Goal: Information Seeking & Learning: Learn about a topic

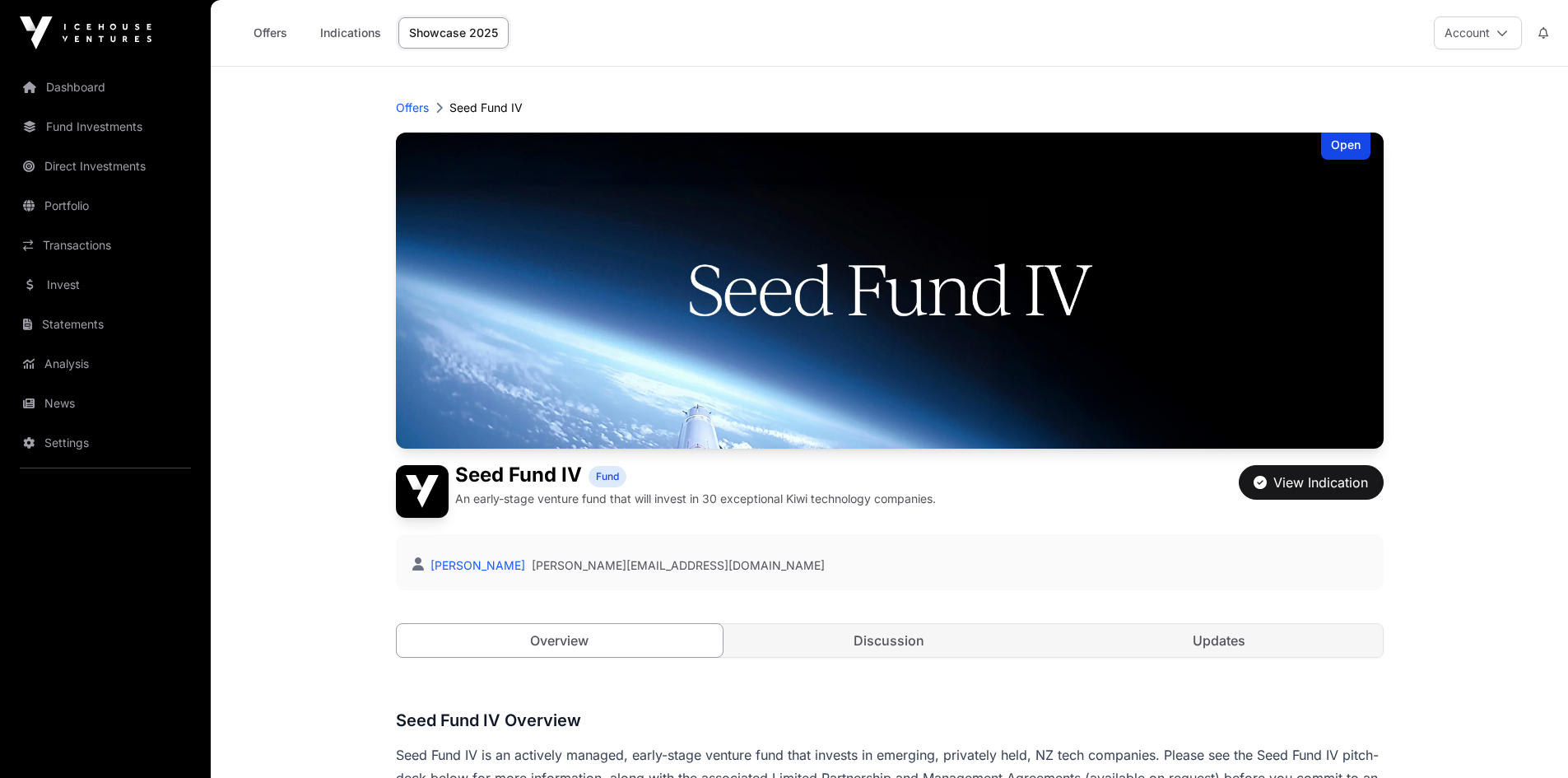
click at [1213, 646] on link "Updates" at bounding box center [1220, 640] width 327 height 33
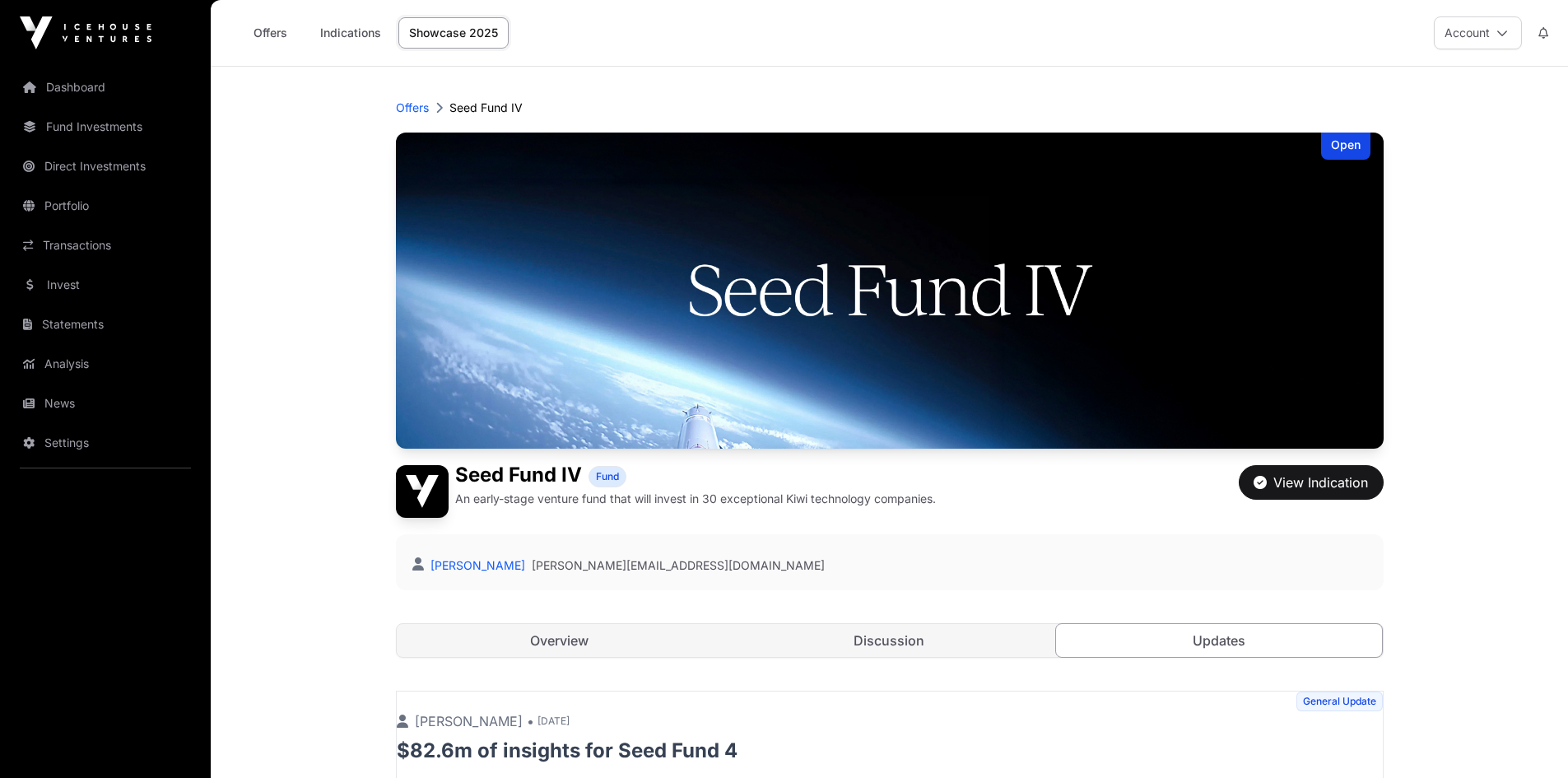
click at [354, 33] on link "Indications" at bounding box center [350, 33] width 83 height 31
click at [229, 53] on div "Offers Indications Showcase 2025" at bounding box center [369, 33] width 298 height 51
click at [73, 421] on link "News" at bounding box center [105, 403] width 184 height 36
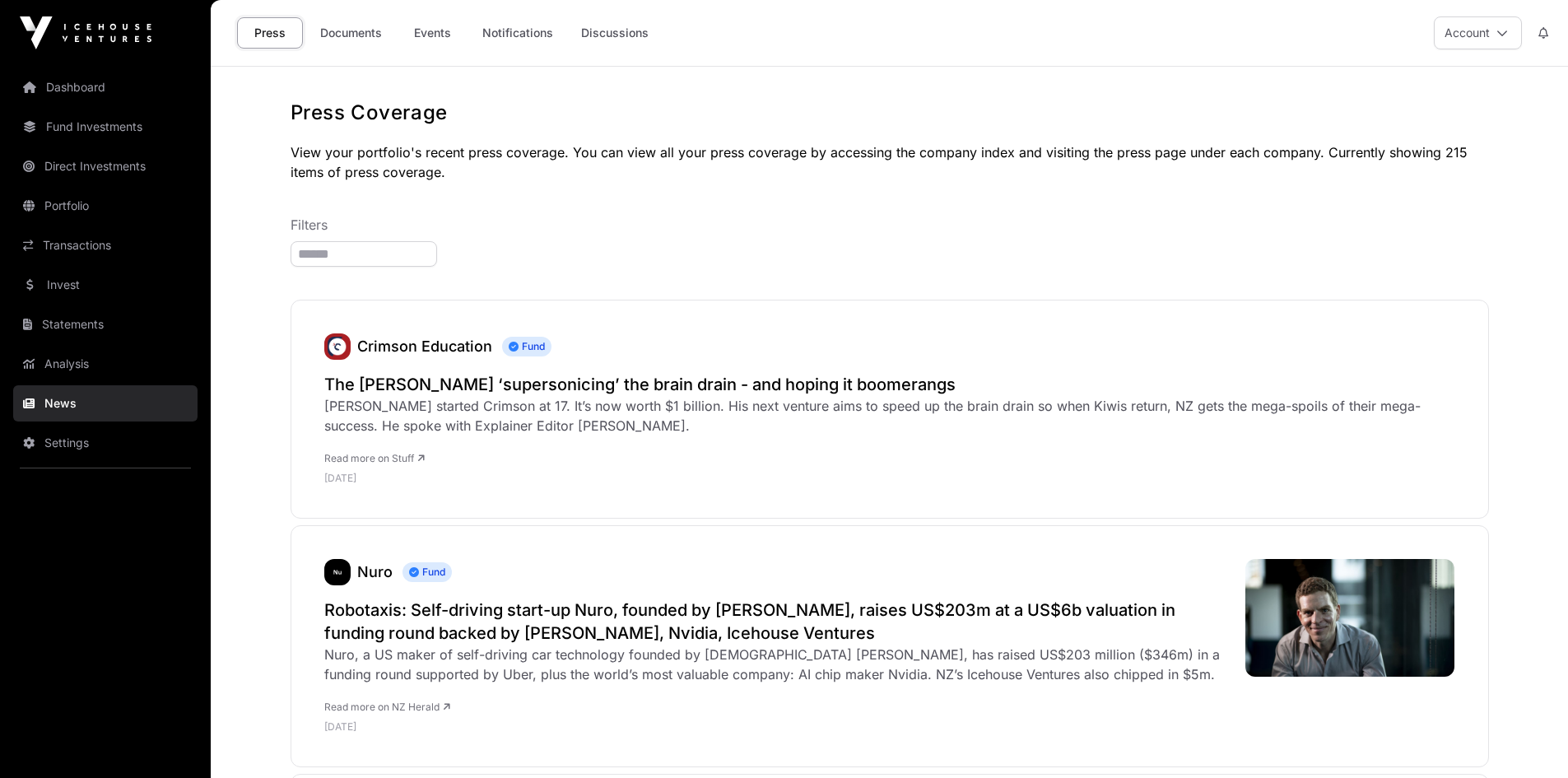
click at [160, 129] on link "Fund Investments" at bounding box center [105, 126] width 184 height 36
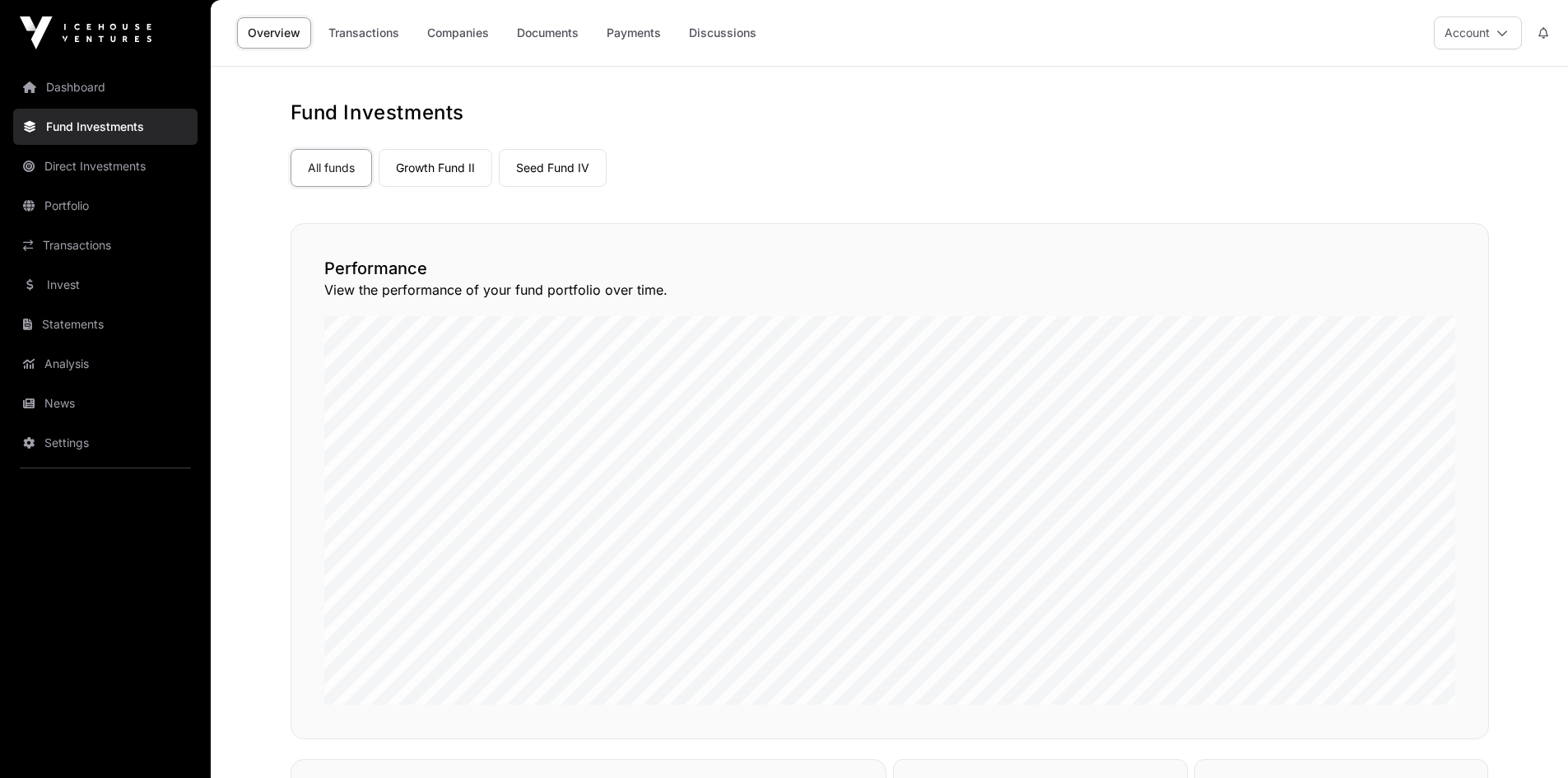
click at [128, 287] on link "Invest" at bounding box center [105, 285] width 184 height 36
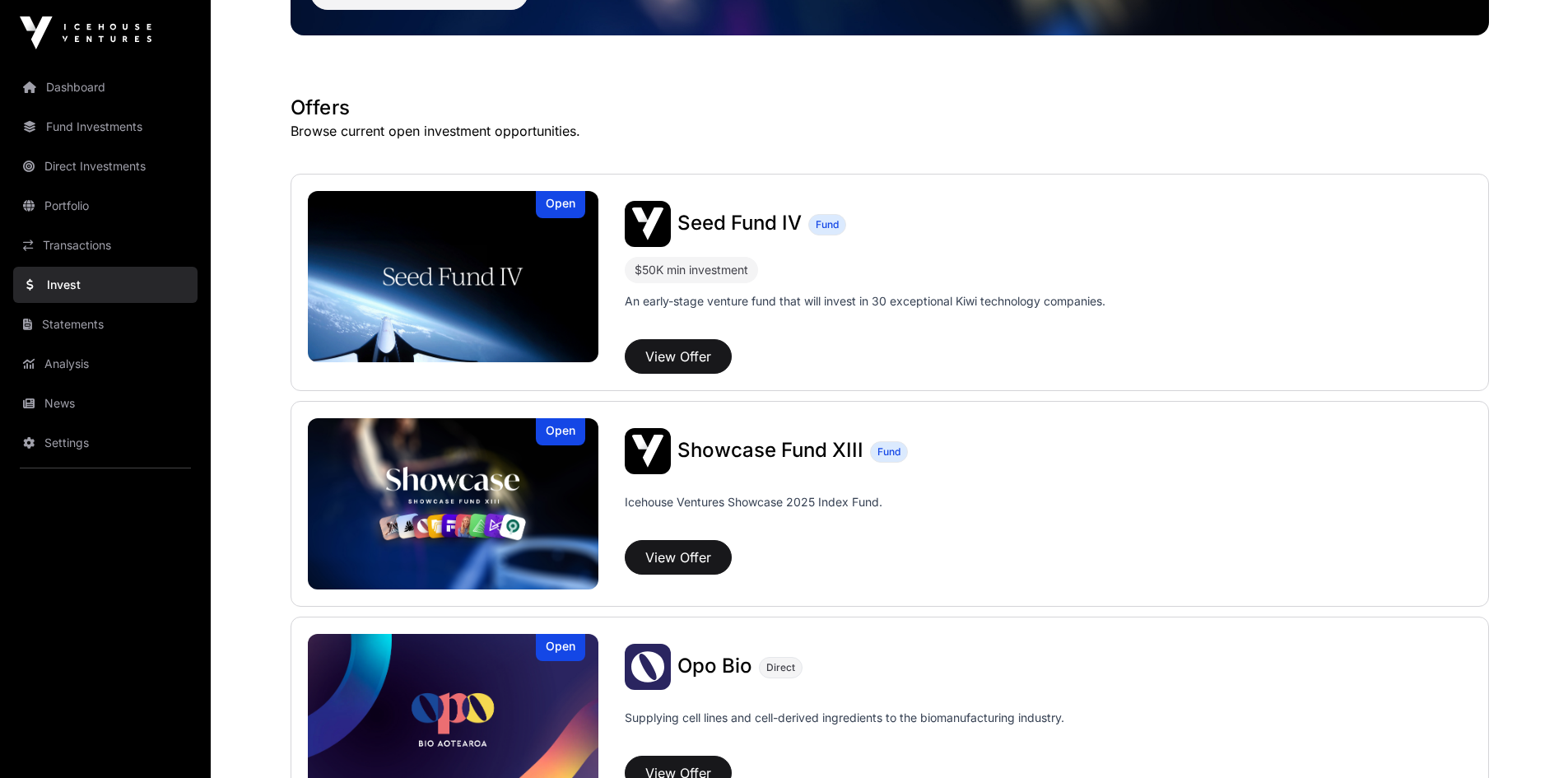
scroll to position [251, 0]
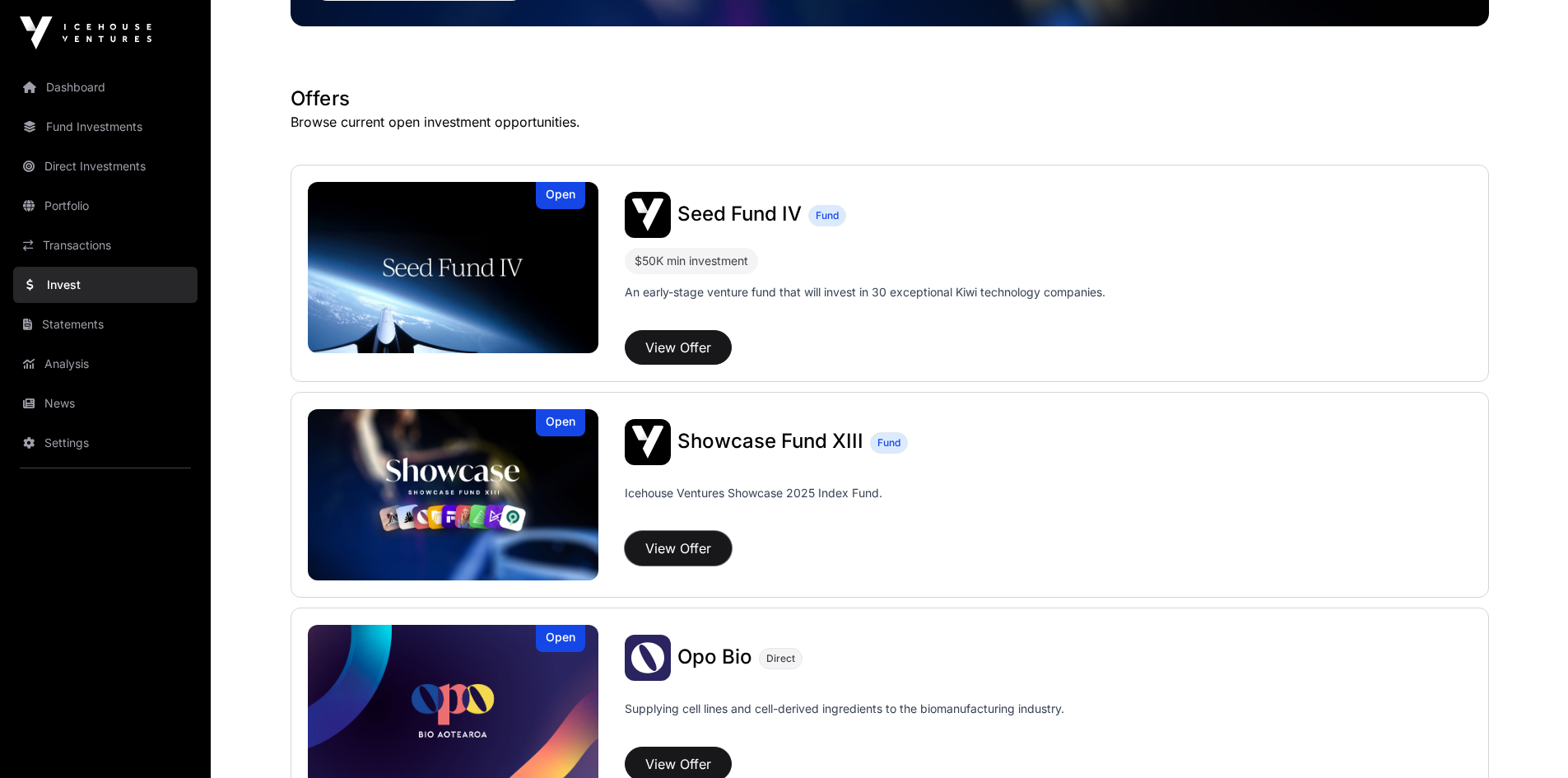
click at [666, 560] on button "View Offer" at bounding box center [678, 548] width 107 height 34
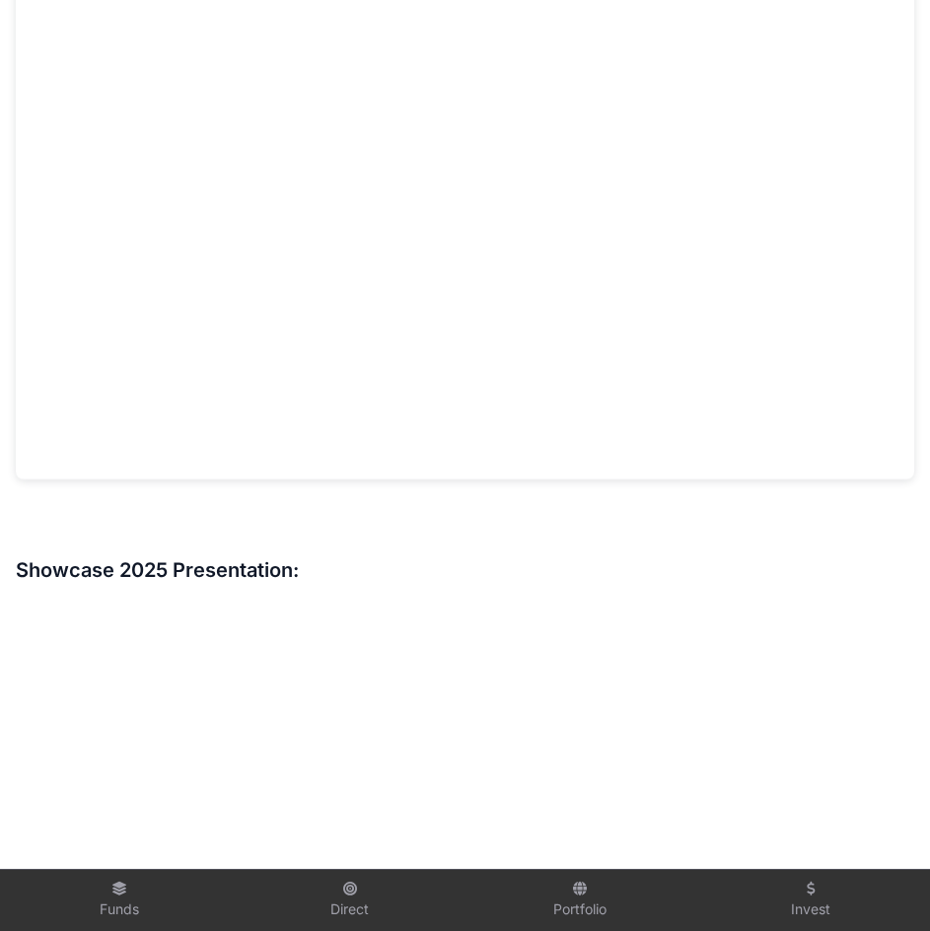
scroll to position [1362, 0]
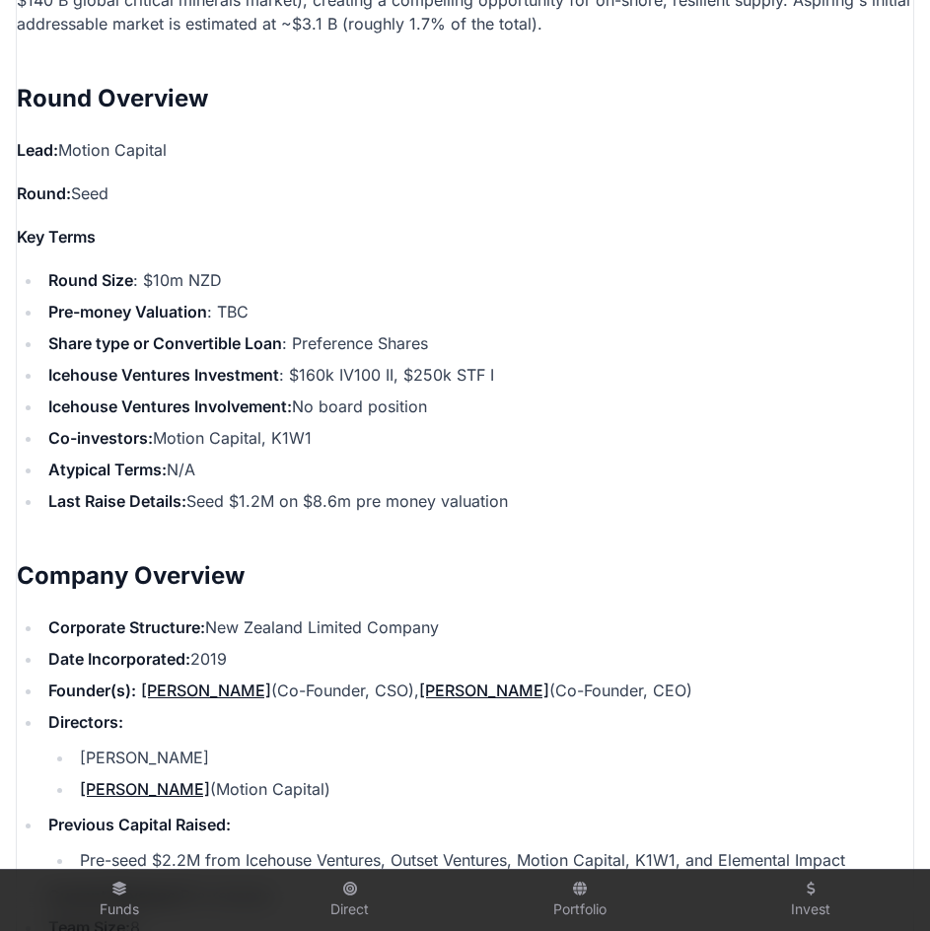
scroll to position [2008, 0]
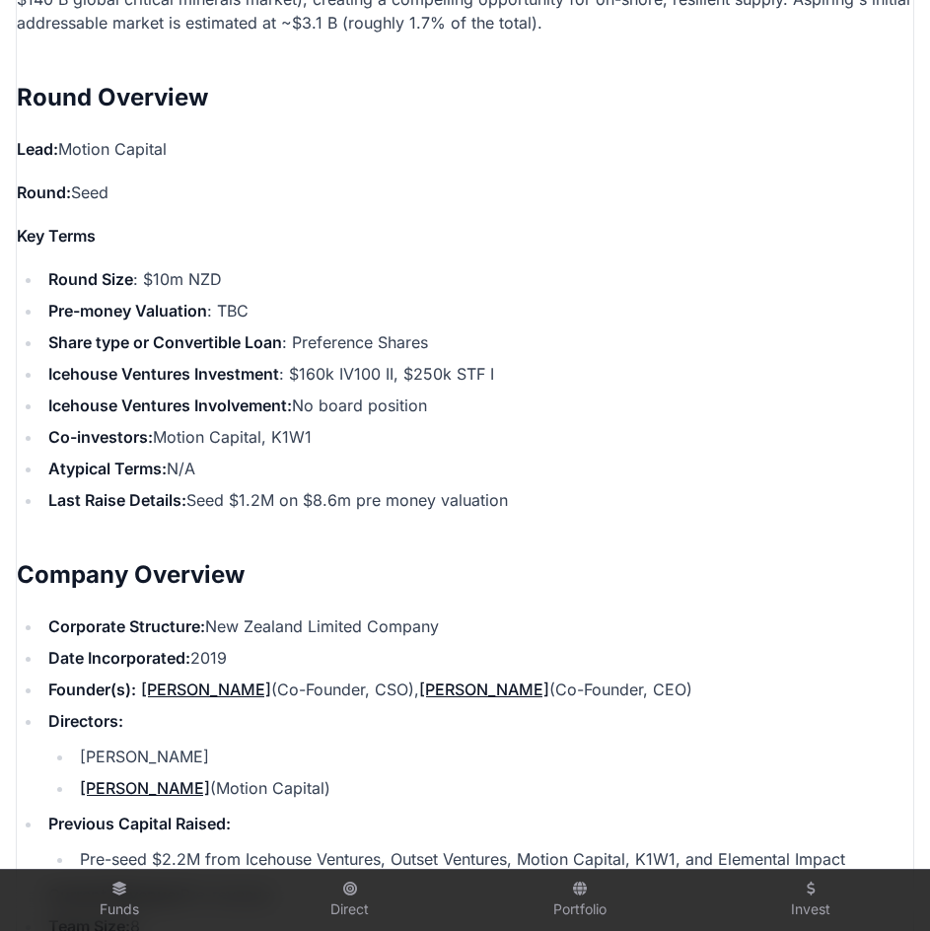
click at [344, 362] on li "Icehouse Ventures Investment : $160k IV100 II, $250k STF I" at bounding box center [477, 374] width 871 height 24
click at [399, 362] on li "Icehouse Ventures Investment : $160k IV100 II, $250k STF I" at bounding box center [477, 374] width 871 height 24
click at [466, 362] on li "Icehouse Ventures Investment : $160k IV100 II, $250k STF I" at bounding box center [477, 374] width 871 height 24
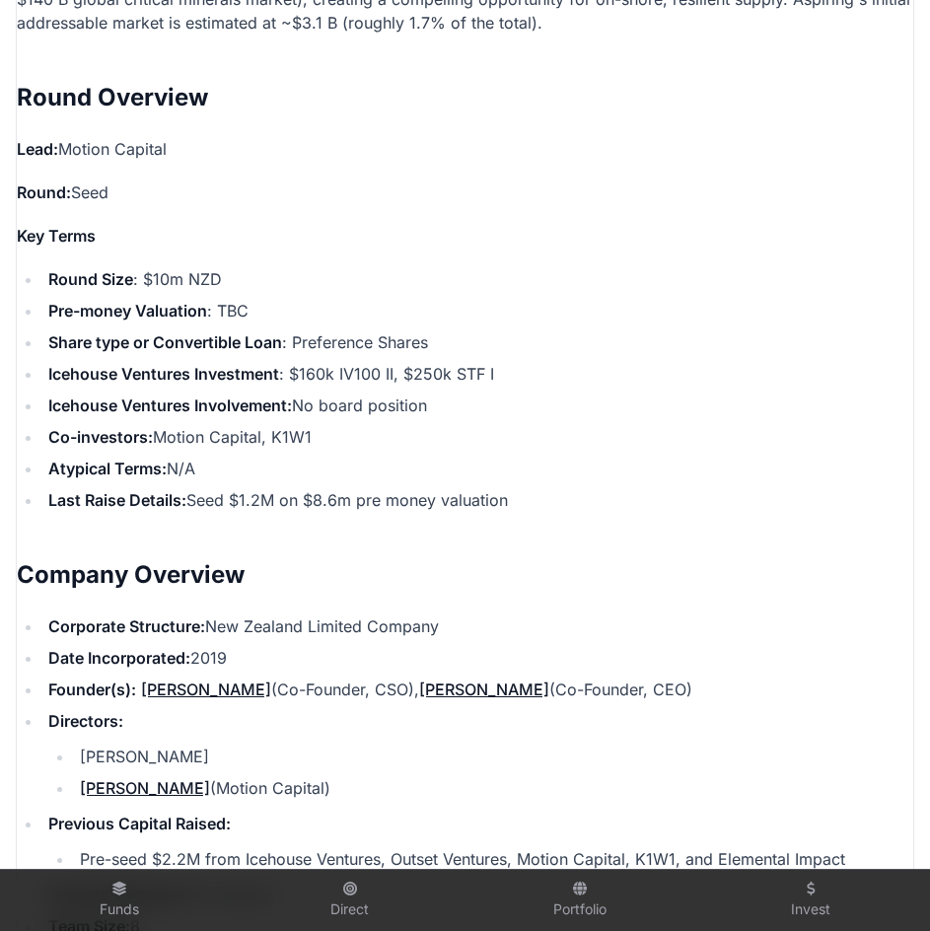
click at [432, 362] on li "Icehouse Ventures Investment : $160k IV100 II, $250k STF I" at bounding box center [477, 374] width 871 height 24
click at [468, 362] on li "Icehouse Ventures Investment : $160k IV100 II, $250k STF I" at bounding box center [477, 374] width 871 height 24
drag, startPoint x: 289, startPoint y: 352, endPoint x: 395, endPoint y: 351, distance: 105.6
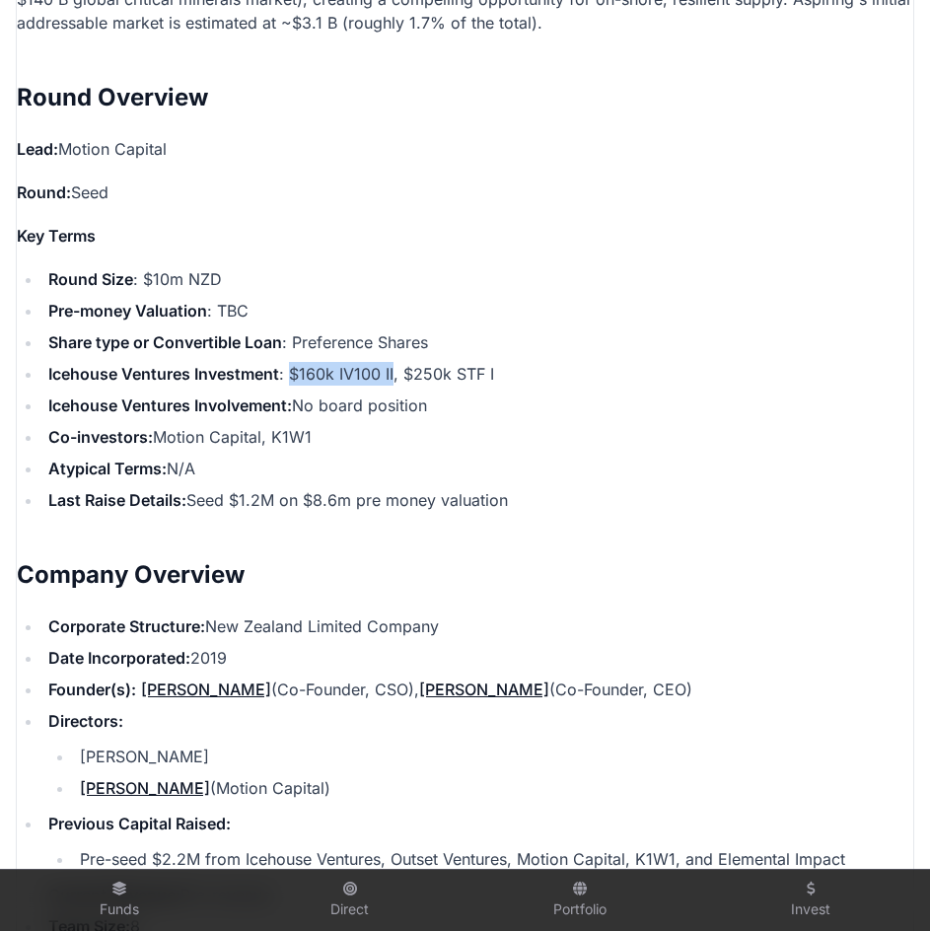
click at [395, 362] on li "Icehouse Ventures Investment : $160k IV100 II, $250k STF I" at bounding box center [477, 374] width 871 height 24
copy li "$160k IV100 II"
click at [360, 425] on li "Co-investors: Motion Capital, K1W1" at bounding box center [477, 437] width 871 height 24
drag, startPoint x: 35, startPoint y: 342, endPoint x: 518, endPoint y: 342, distance: 483.4
click at [518, 342] on ul "Round Size : $10m NZD Pre-money Valuation : TBC Share type or Convertible Loan …" at bounding box center [465, 389] width 897 height 245
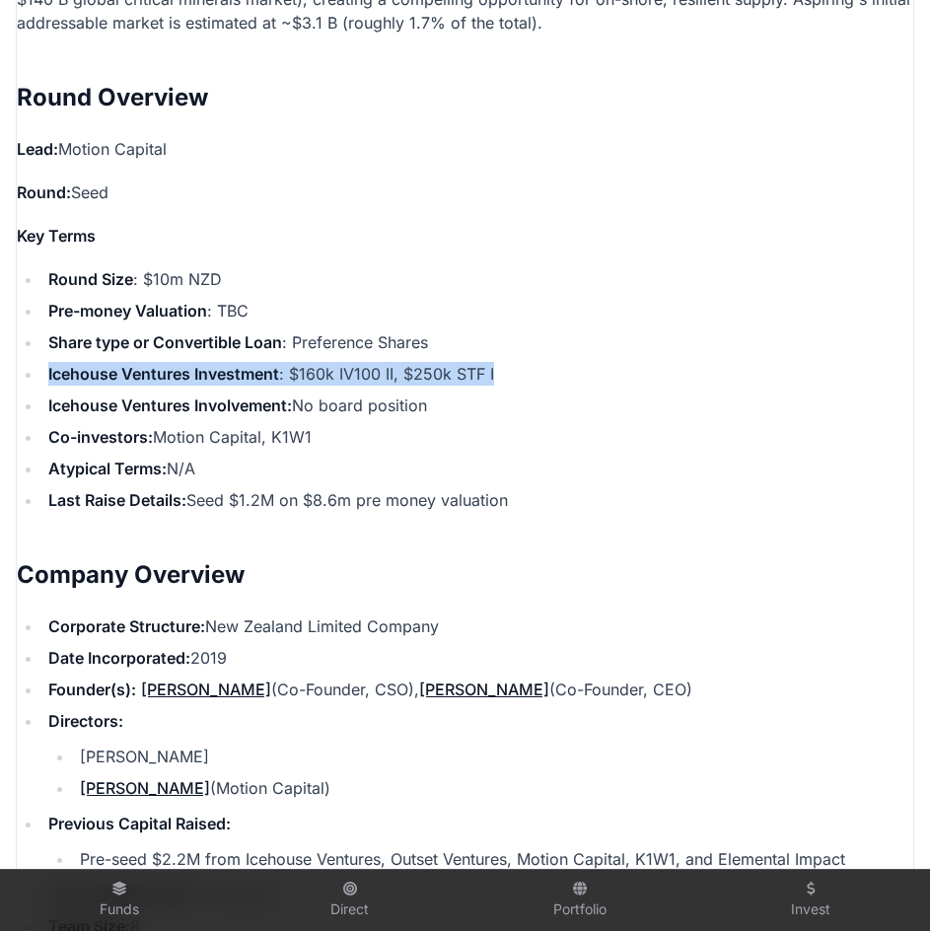
copy li "Icehouse Ventures Investment : $160k IV100 II, $250k STF I"
click at [529, 615] on li "Corporate Structure: New Zealand Limited Company" at bounding box center [477, 627] width 871 height 24
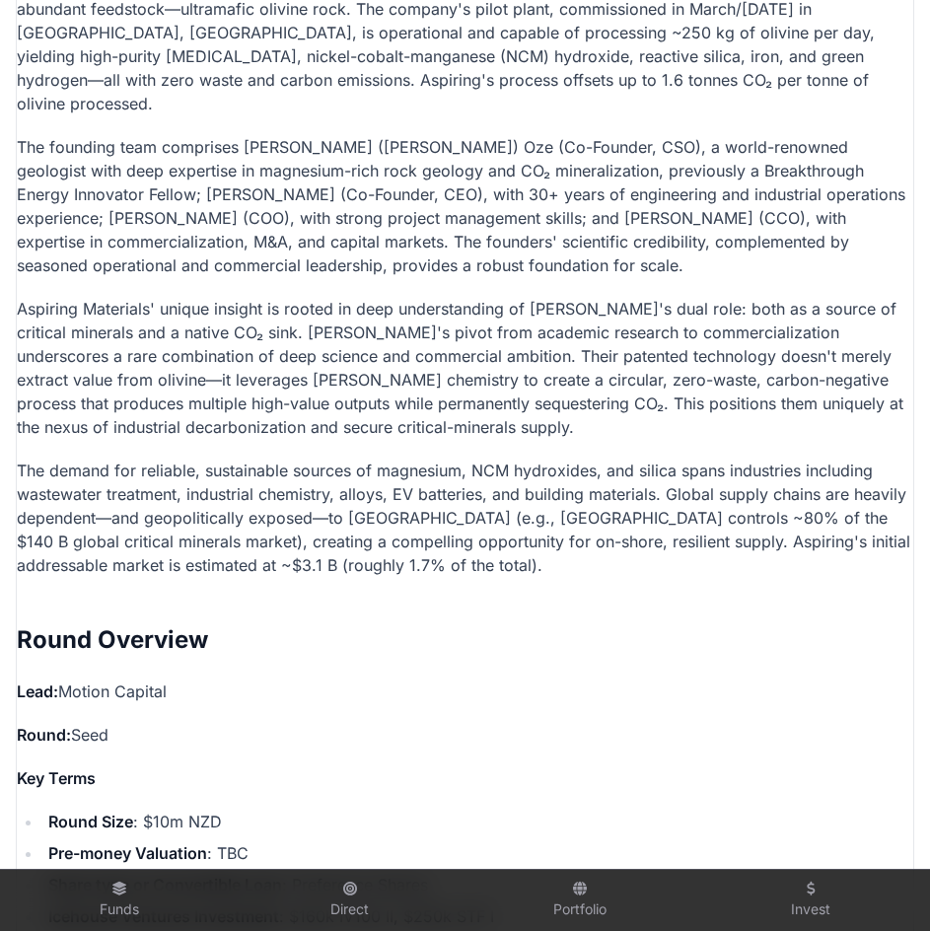
scroll to position [1464, 0]
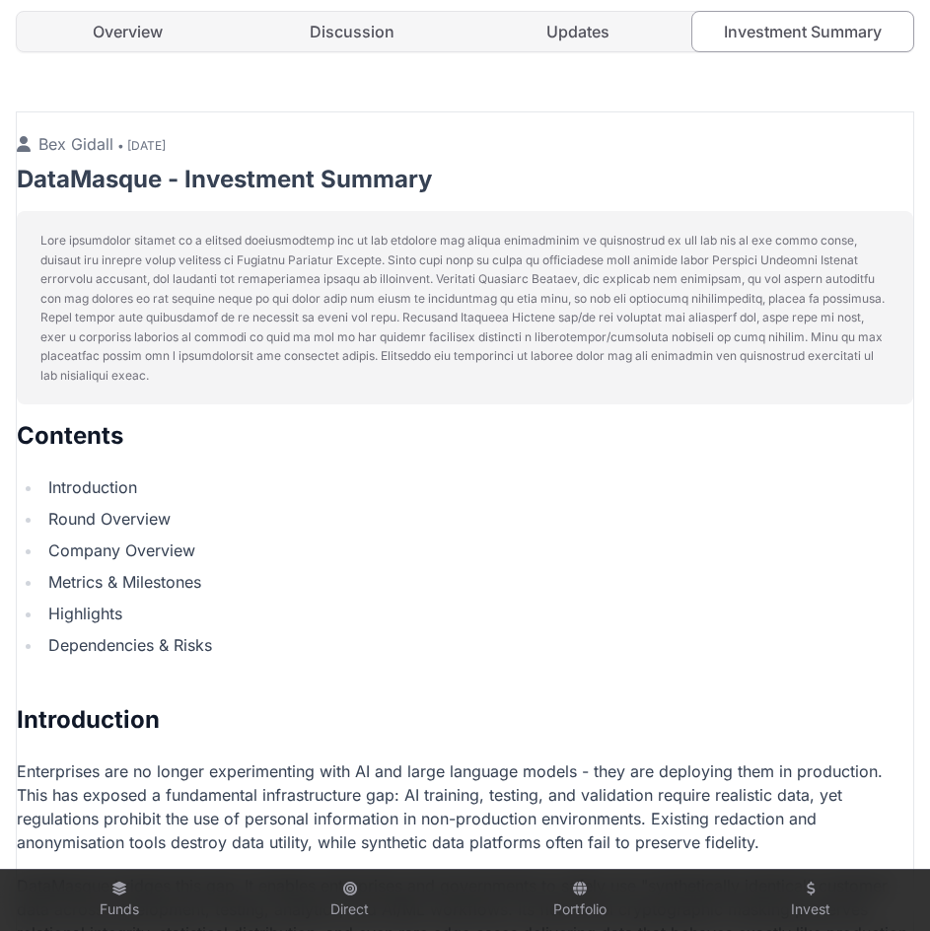
scroll to position [654, 0]
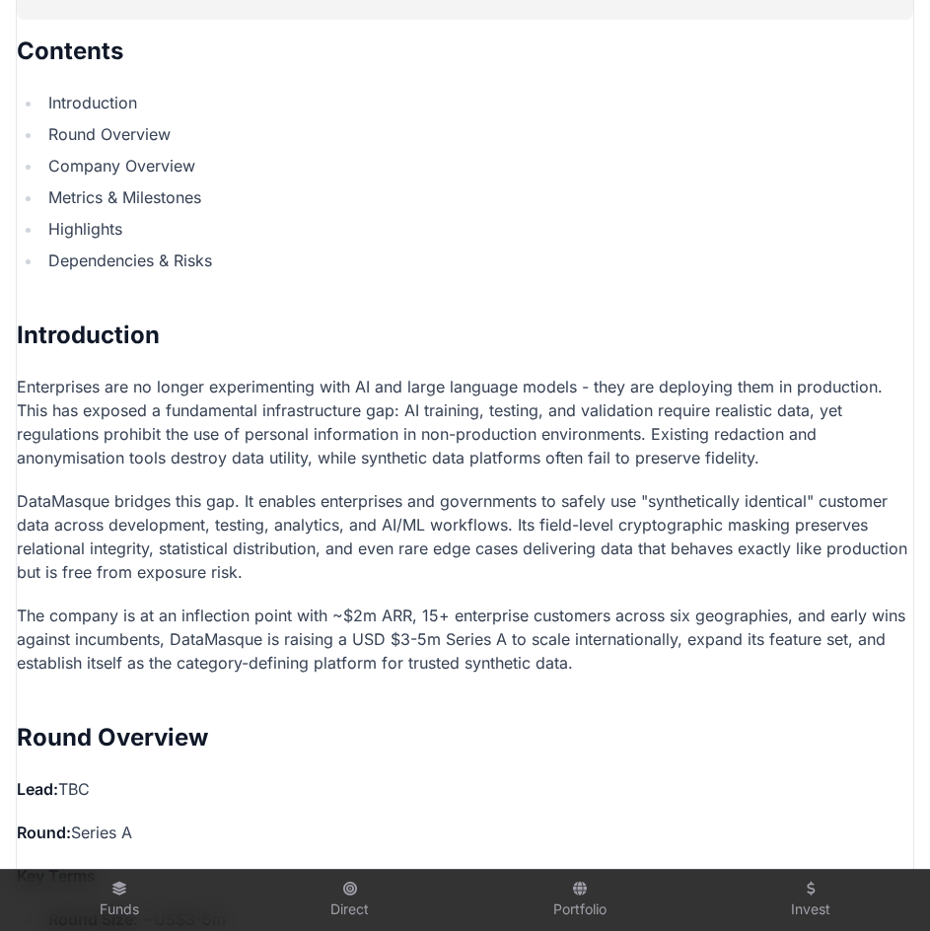
click at [520, 501] on p "DataMasque bridges this gap. It enables enterprises and governments to safely u…" at bounding box center [465, 536] width 897 height 95
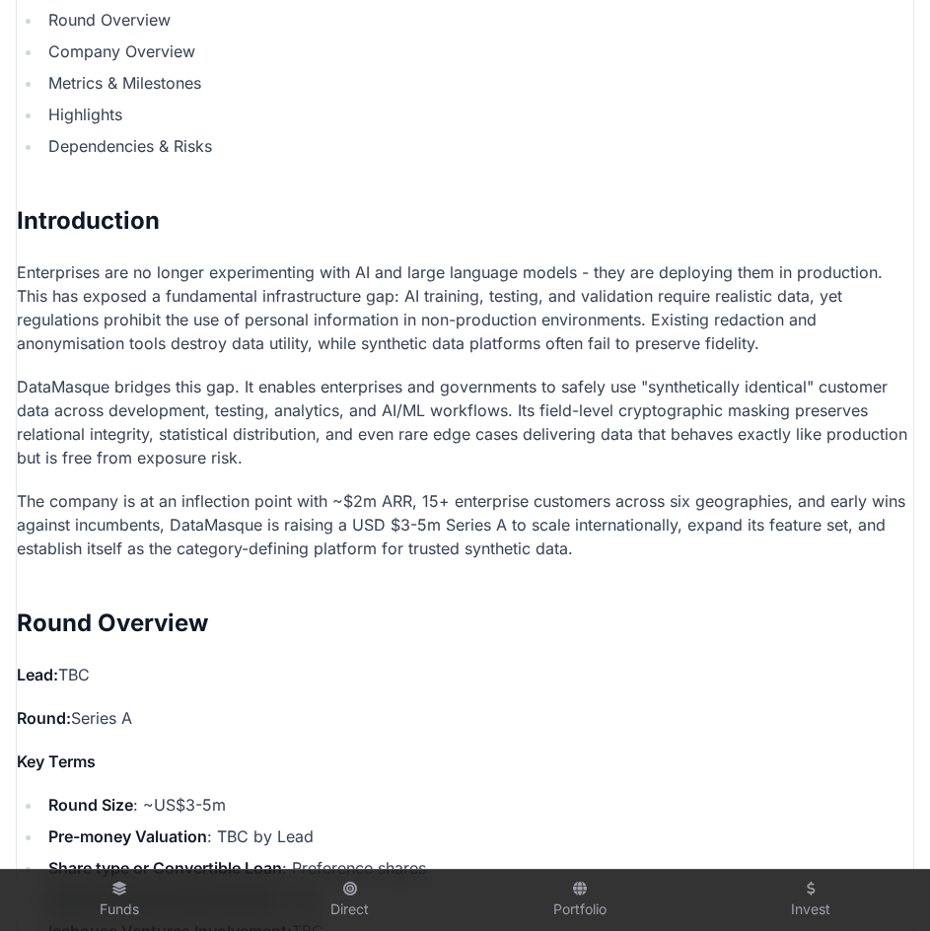
scroll to position [1155, 0]
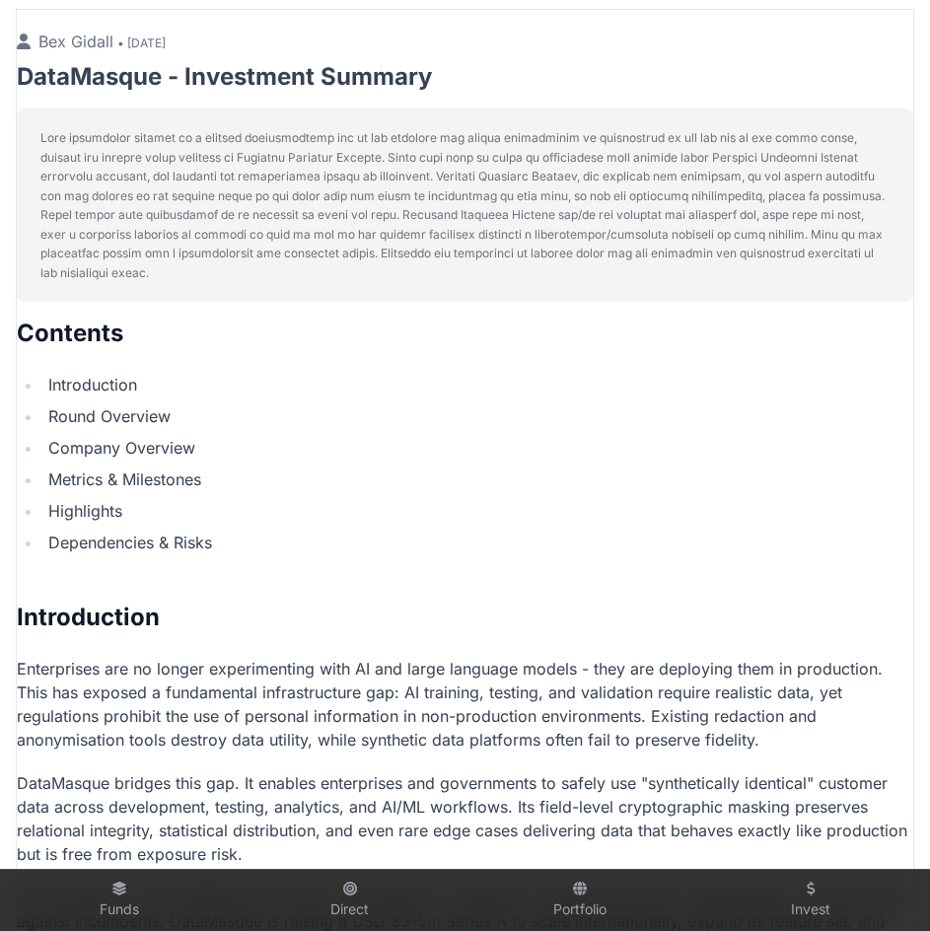
scroll to position [0, 0]
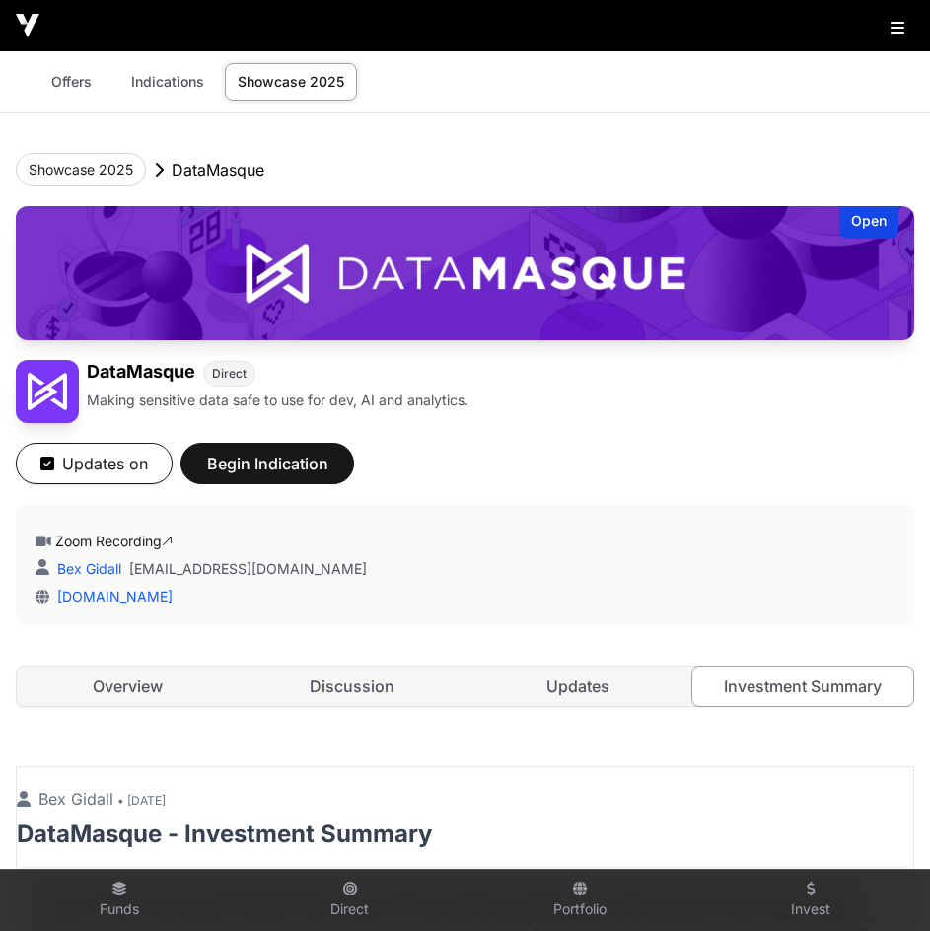
click at [654, 414] on div "DataMasque Direct Making sensitive data safe to use for dev, AI and analytics." at bounding box center [465, 391] width 899 height 63
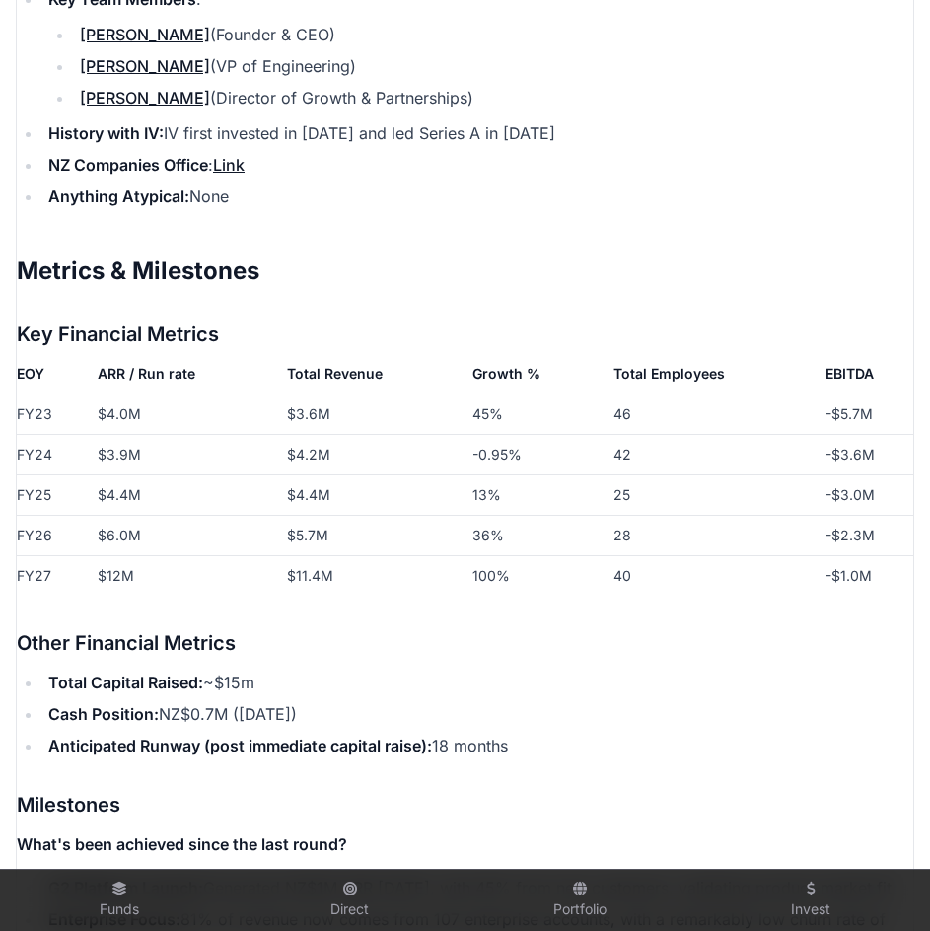
scroll to position [2582, 0]
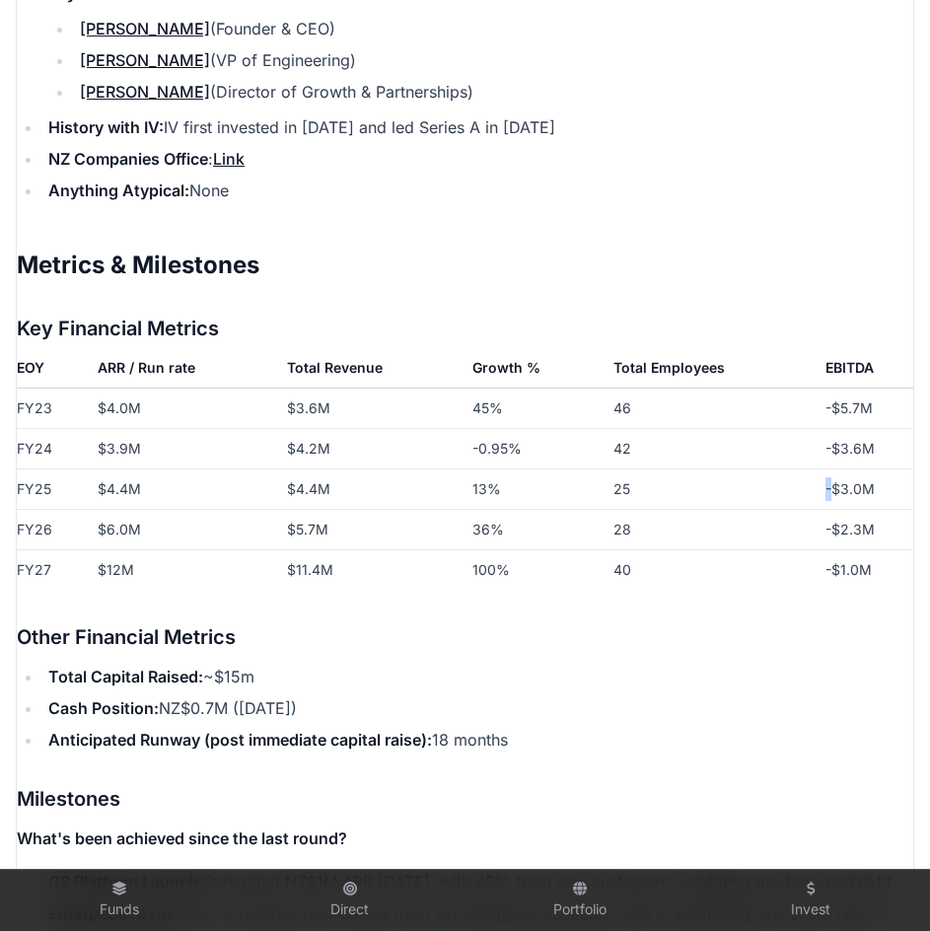
click at [832, 486] on td "-$3.0M" at bounding box center [866, 489] width 96 height 40
click at [775, 649] on h3 "Other Financial Metrics" at bounding box center [465, 637] width 897 height 32
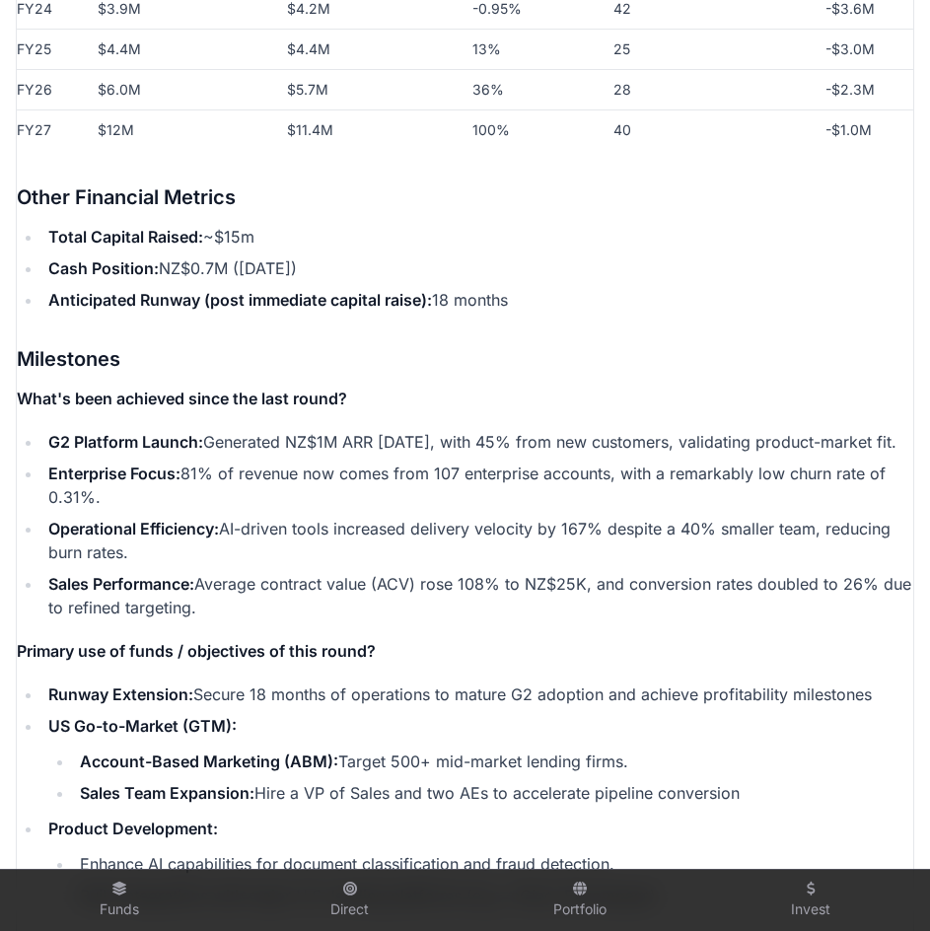
scroll to position [3007, 0]
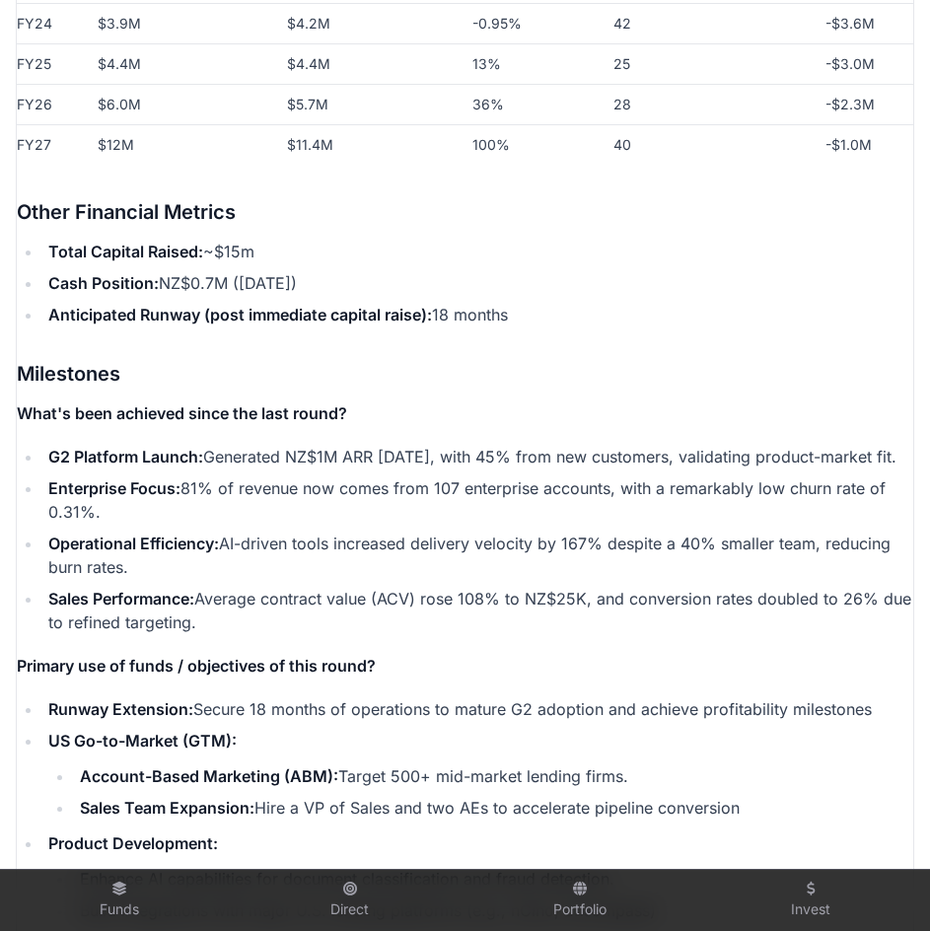
click at [775, 634] on li "Sales Performance: Average contract value (ACV) rose 108% to NZ$25K, and conver…" at bounding box center [477, 610] width 871 height 47
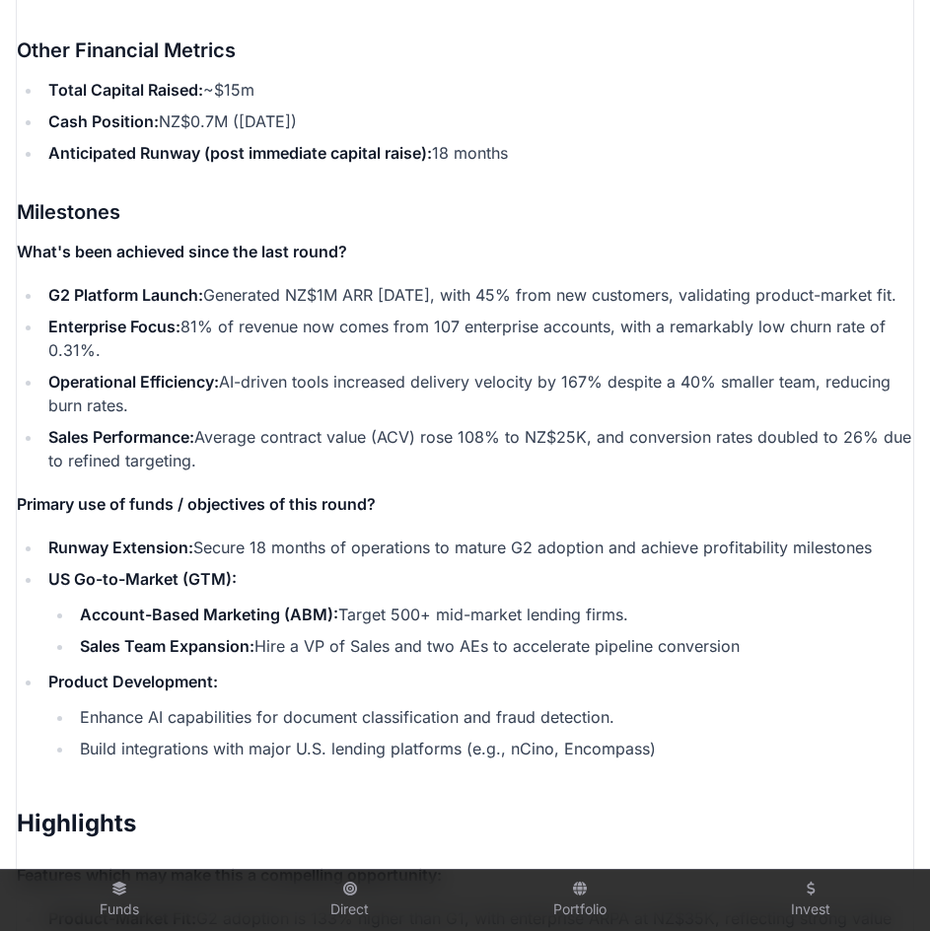
click at [489, 473] on li "Sales Performance: Average contract value (ACV) rose 108% to NZ$25K, and conver…" at bounding box center [477, 448] width 871 height 47
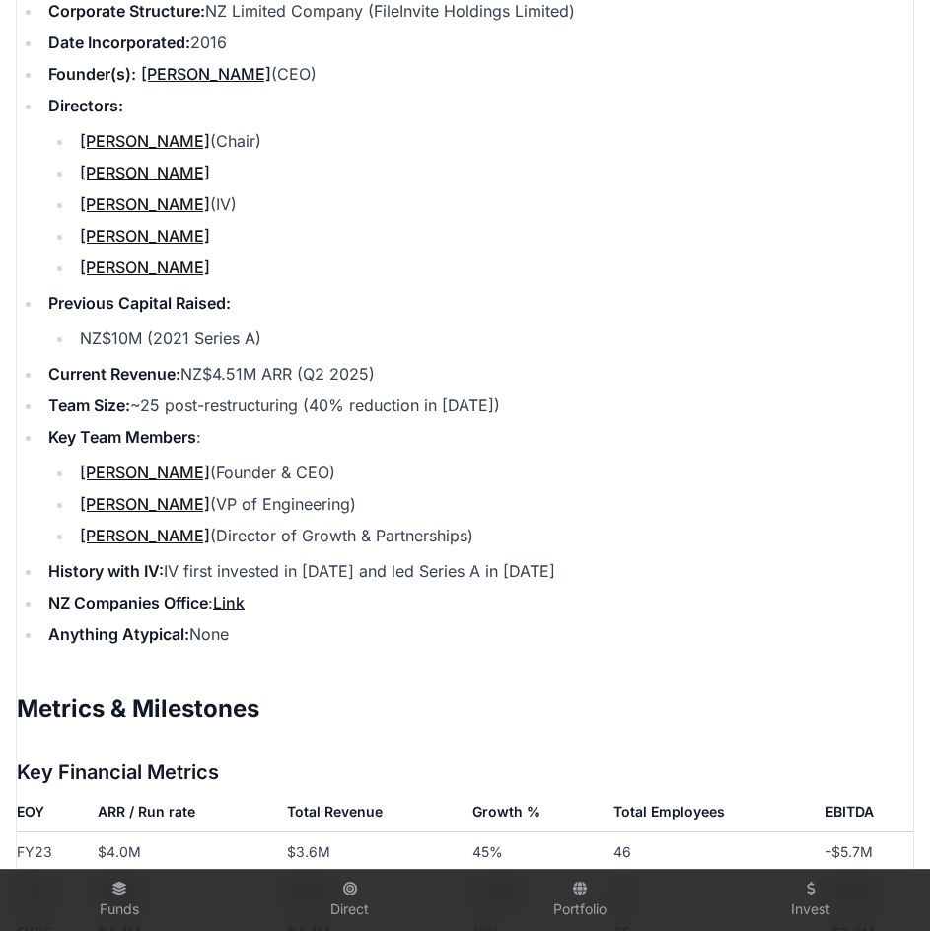
scroll to position [2137, 0]
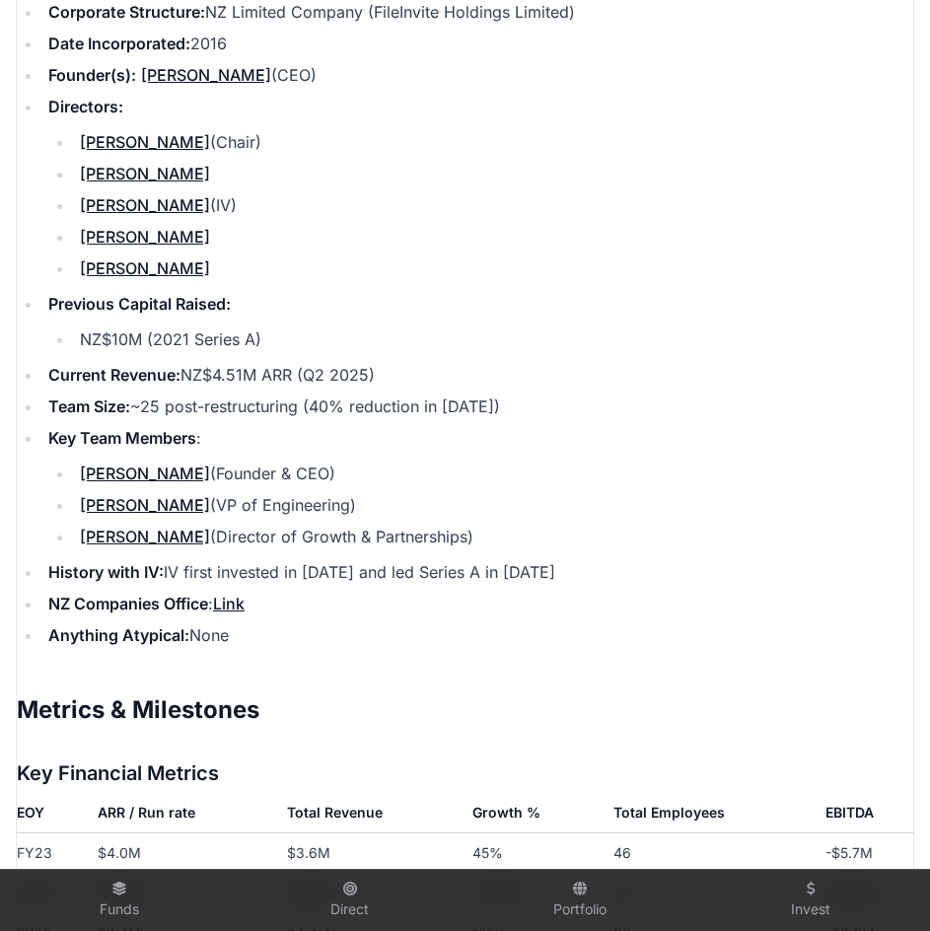
click at [420, 558] on ul "Corporate Structure: NZ Limited Company (FileInvite Holdings Limited) Date Inco…" at bounding box center [465, 323] width 897 height 647
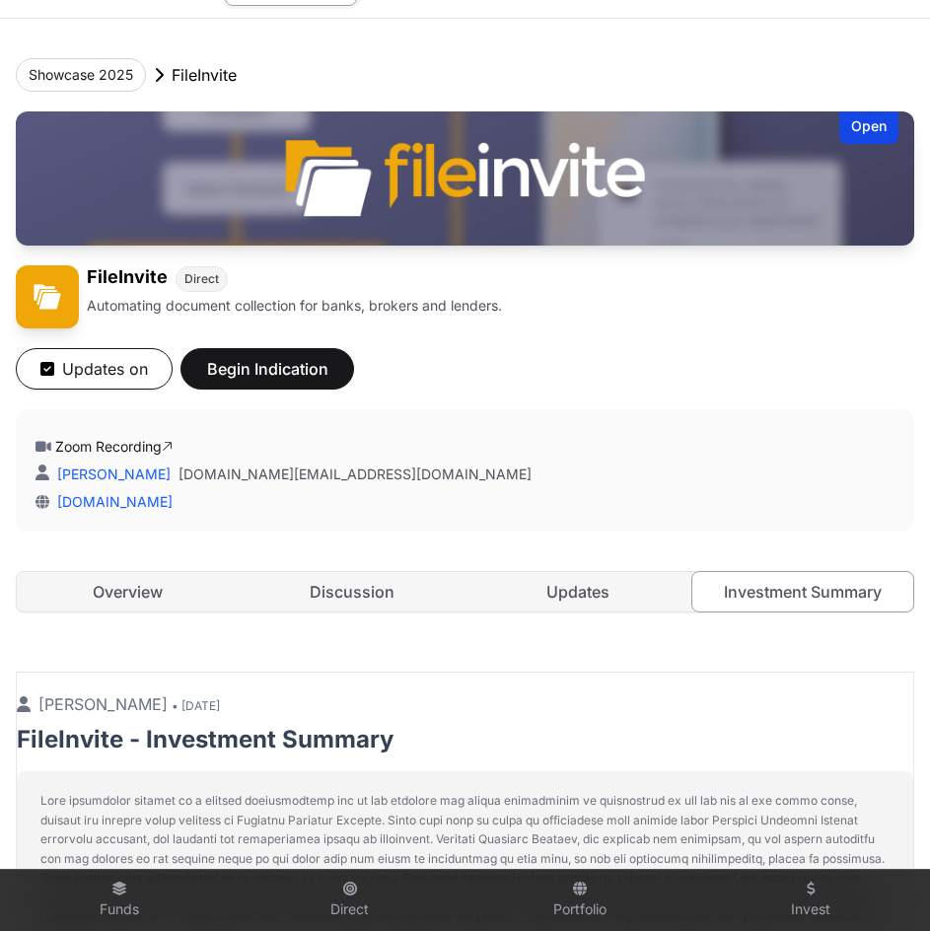
scroll to position [38, 0]
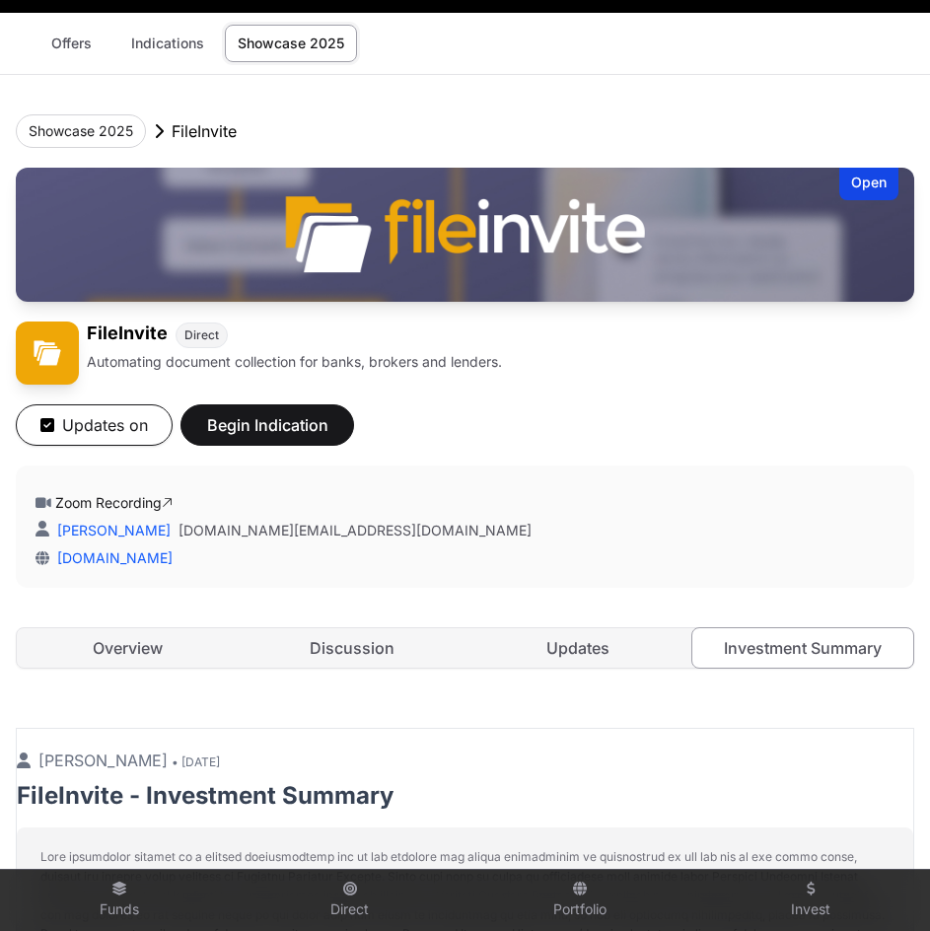
click at [129, 657] on link "Overview" at bounding box center [127, 647] width 221 height 39
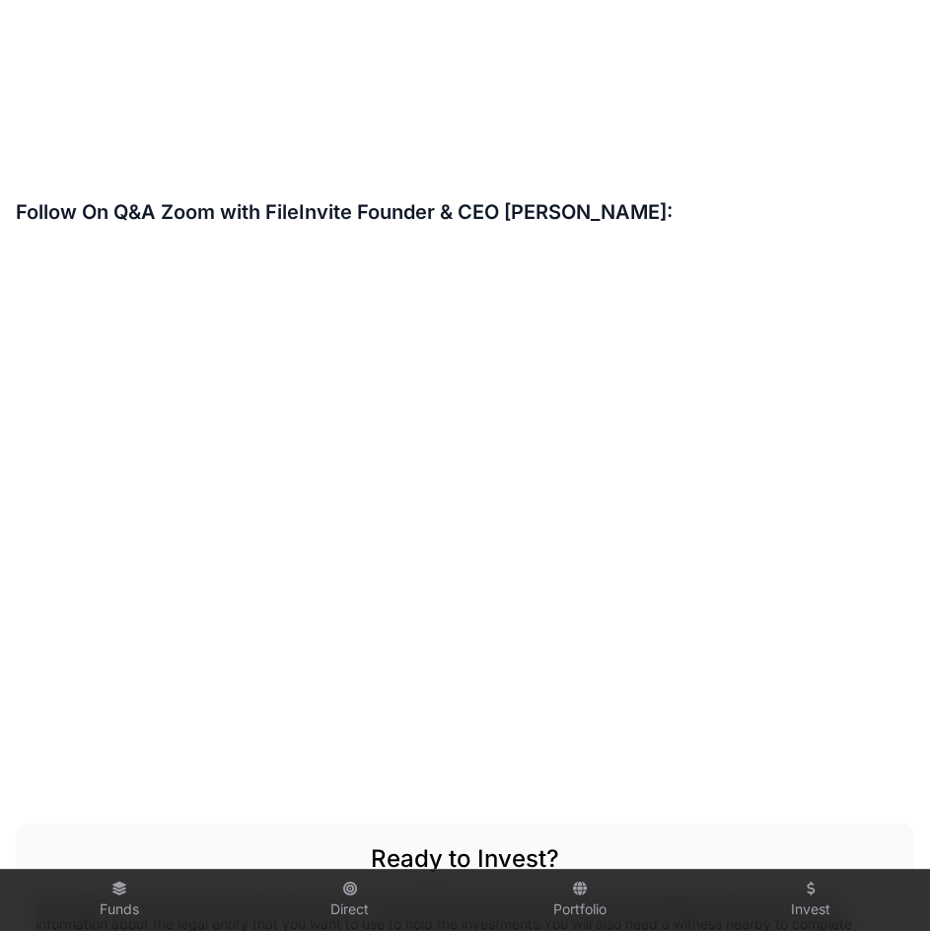
scroll to position [2401, 0]
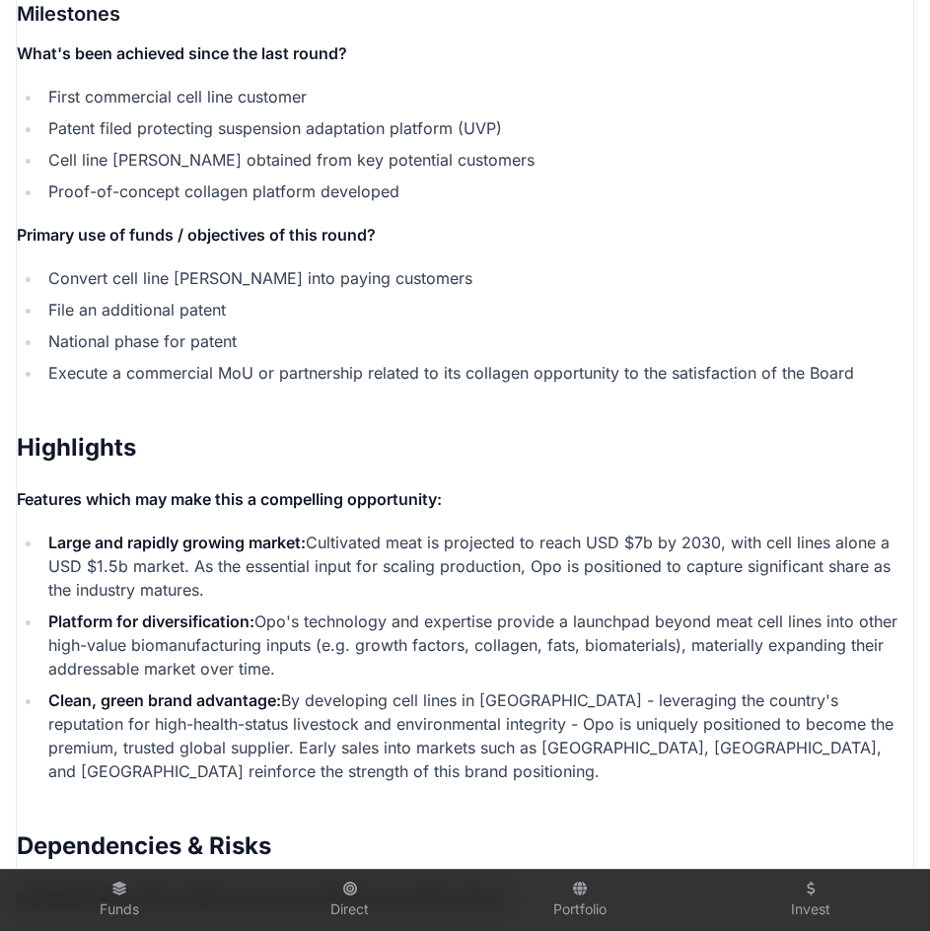
scroll to position [3501, 0]
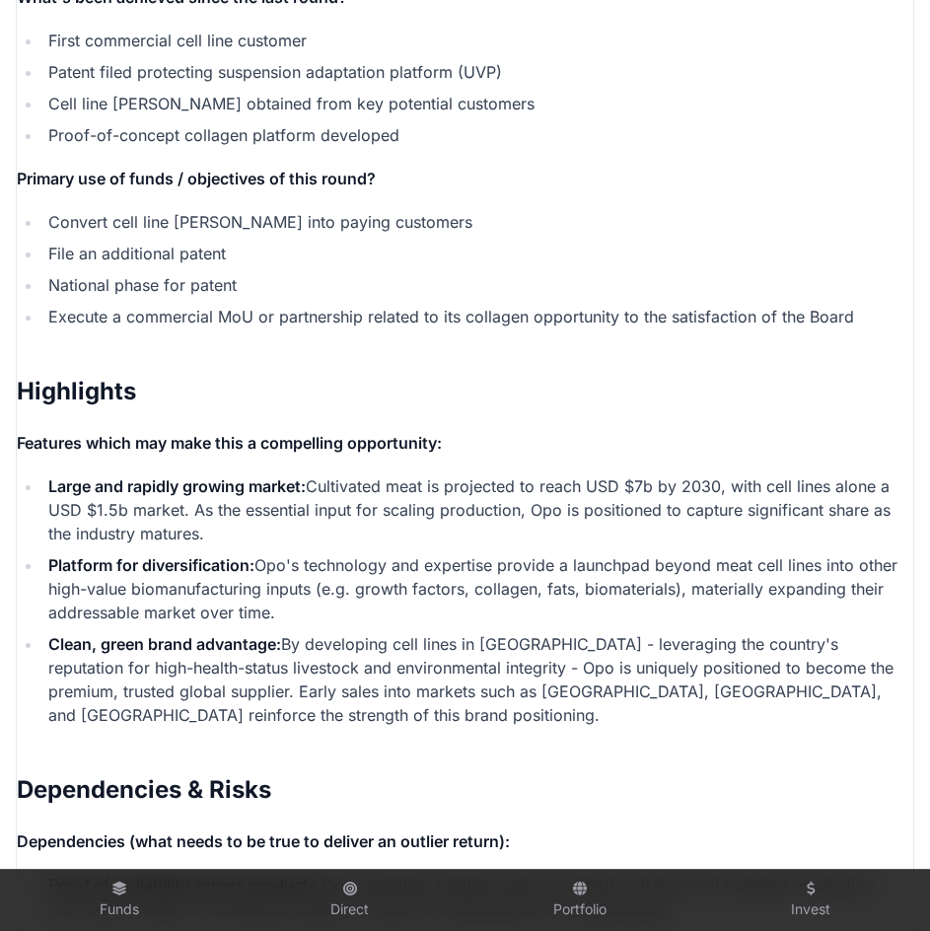
click at [675, 518] on li "Large and rapidly growing market: Cultivated meat is projected to reach USD $7b…" at bounding box center [477, 510] width 871 height 71
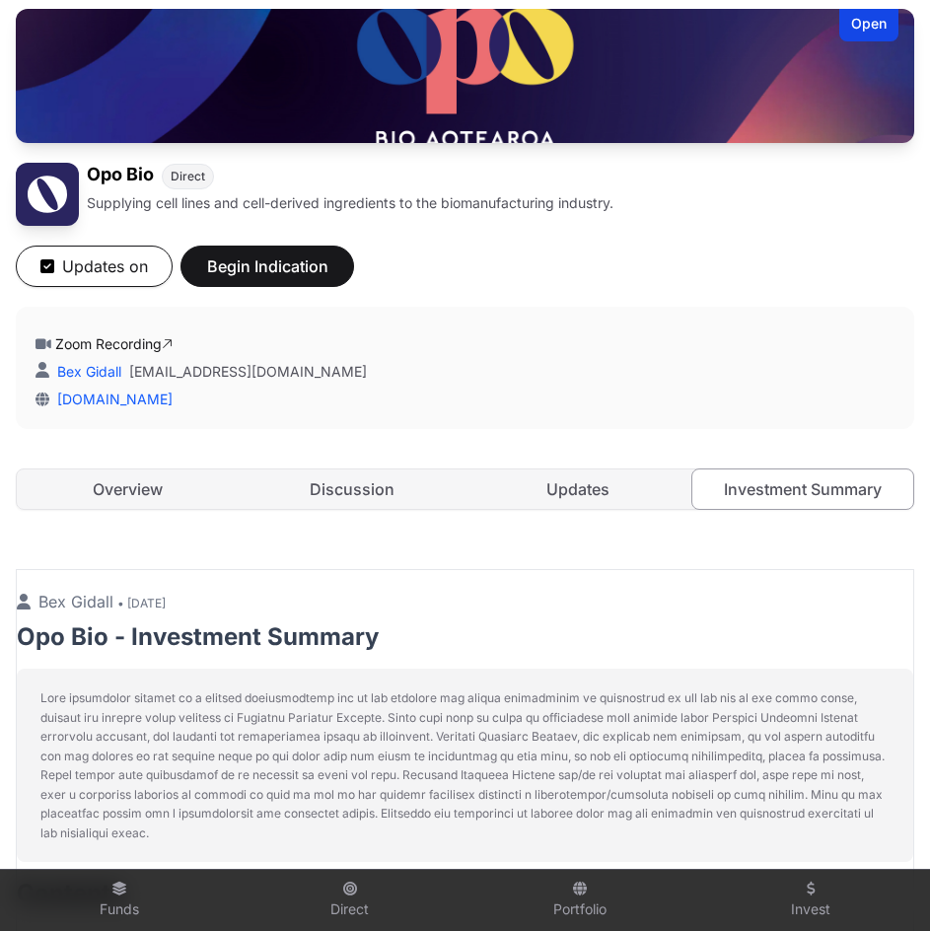
scroll to position [196, 0]
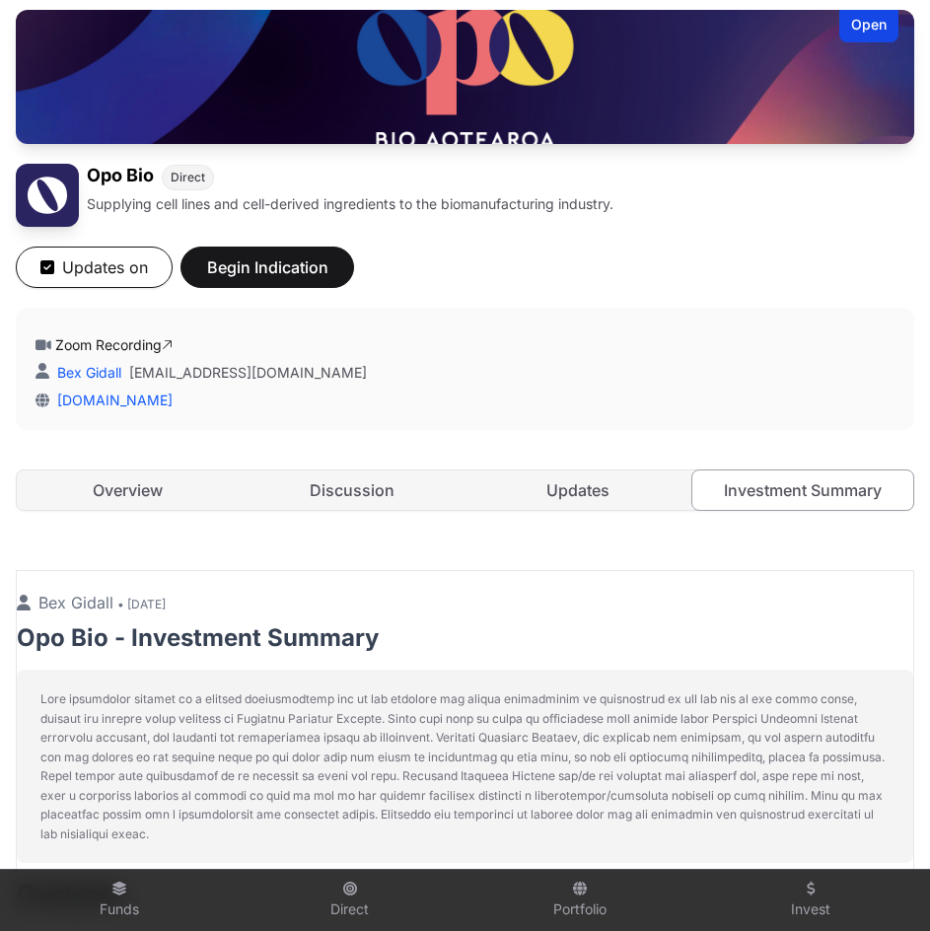
click at [101, 508] on link "Overview" at bounding box center [127, 490] width 221 height 39
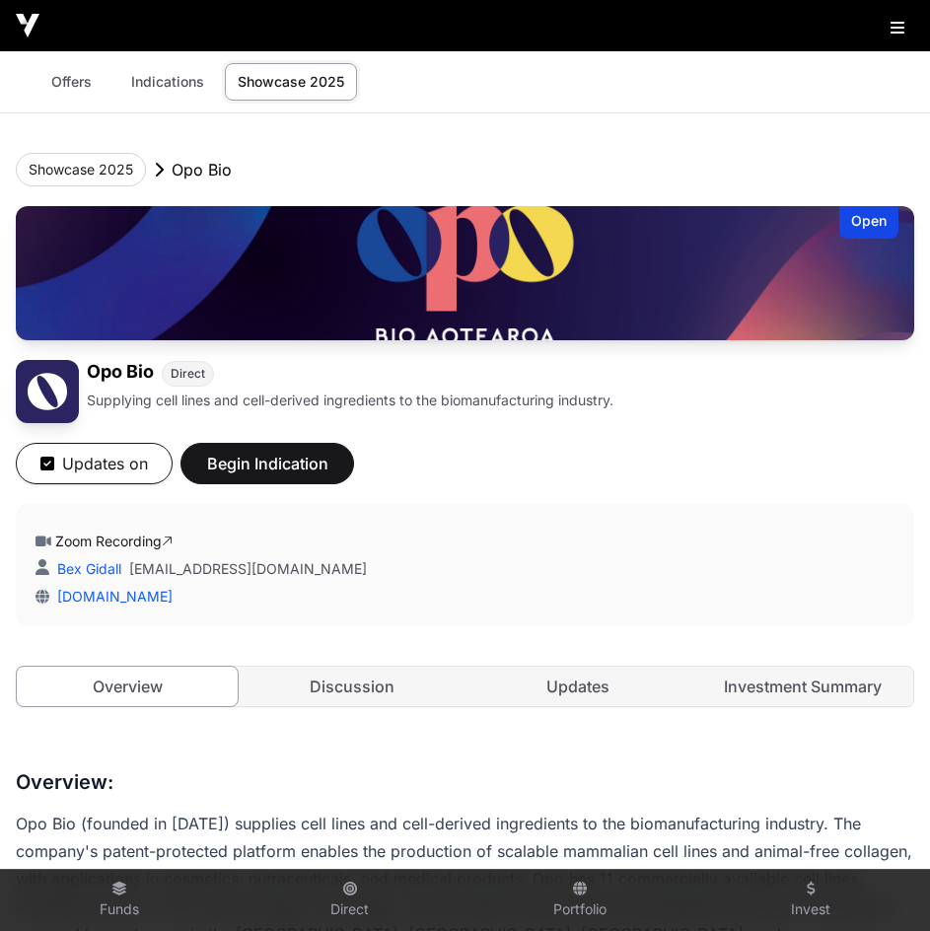
click at [532, 417] on div "Opo Bio Direct Supplying cell lines and cell-derived ingredients to the biomanu…" at bounding box center [465, 391] width 899 height 63
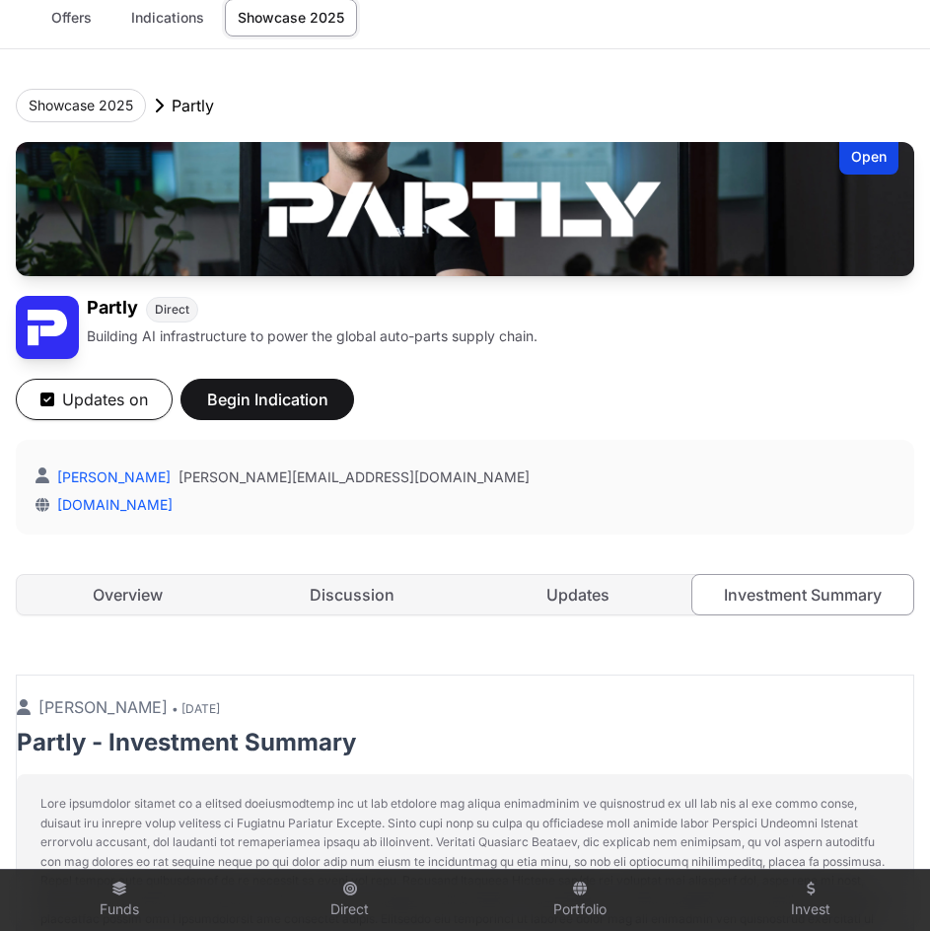
scroll to position [65, 0]
